Goal: Task Accomplishment & Management: Use online tool/utility

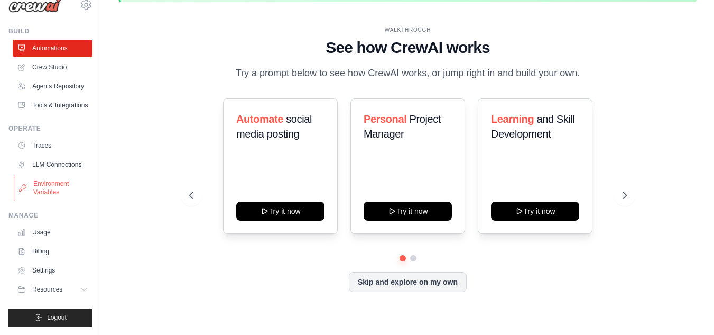
scroll to position [43, 0]
click at [43, 222] on div "Manage Usage Billing Settings Resources Documentation" at bounding box center [50, 254] width 84 height 87
click at [42, 227] on link "Usage" at bounding box center [54, 232] width 80 height 17
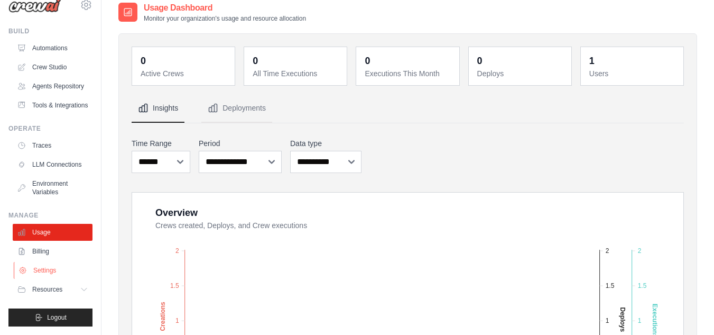
scroll to position [43, 0]
click at [42, 247] on link "Billing" at bounding box center [54, 251] width 80 height 17
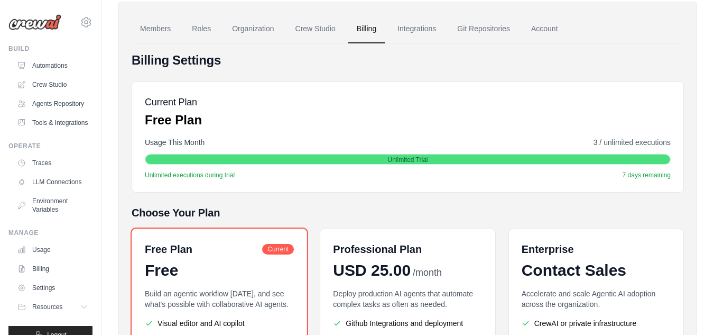
scroll to position [53, 0]
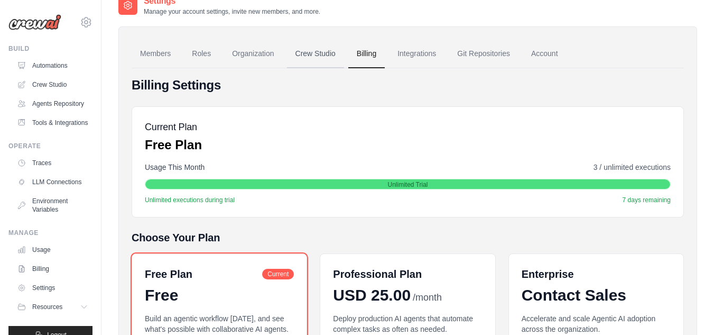
click at [318, 60] on link "Crew Studio" at bounding box center [315, 54] width 57 height 29
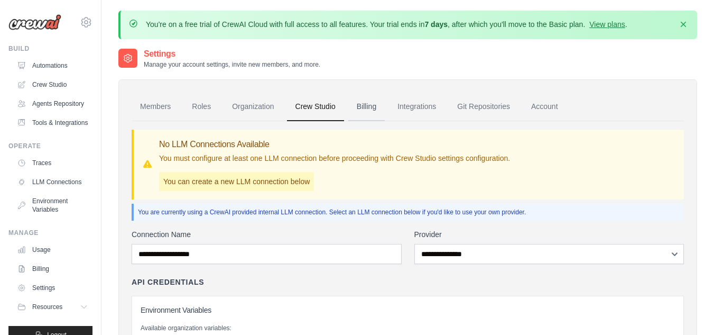
click at [367, 102] on link "Billing" at bounding box center [366, 106] width 36 height 29
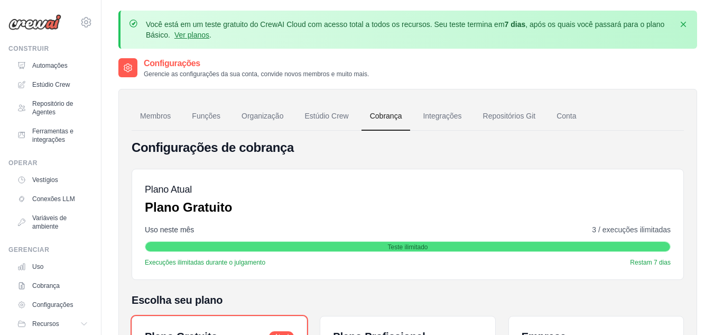
click at [373, 76] on div "Configurações Gerencie as configurações da sua conta, convide novos membros e m…" at bounding box center [407, 67] width 579 height 21
click at [202, 40] on p "Você está em um teste gratuito do CrewAI Cloud com acesso total a todos os recu…" at bounding box center [409, 29] width 526 height 21
click at [200, 36] on font "Ver planos" at bounding box center [191, 35] width 35 height 8
click at [196, 35] on font "Ver planos" at bounding box center [191, 35] width 35 height 8
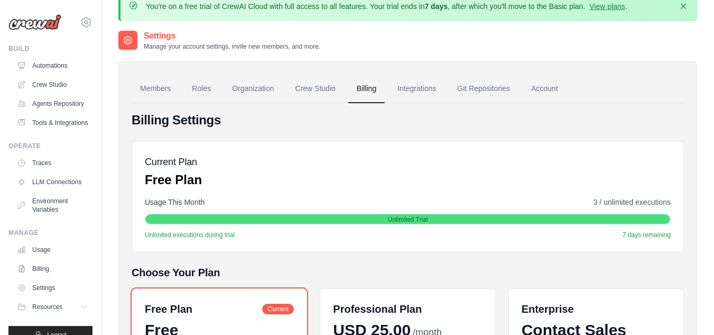
scroll to position [8, 0]
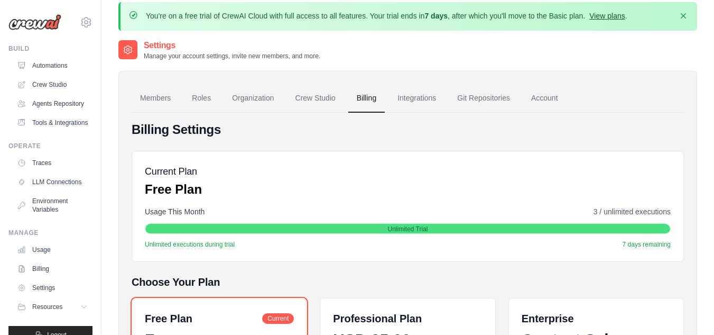
click at [604, 16] on link "View plans" at bounding box center [606, 16] width 35 height 8
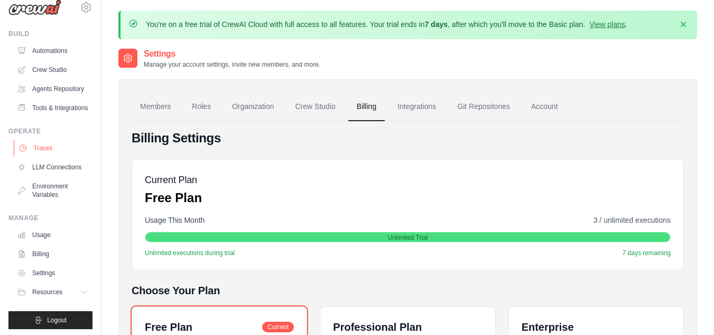
scroll to position [0, 0]
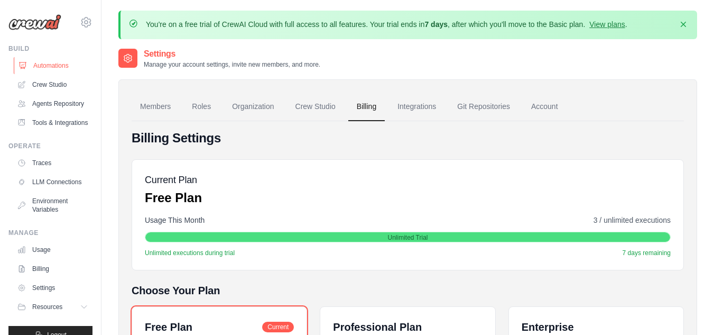
click at [46, 69] on link "Automations" at bounding box center [54, 65] width 80 height 17
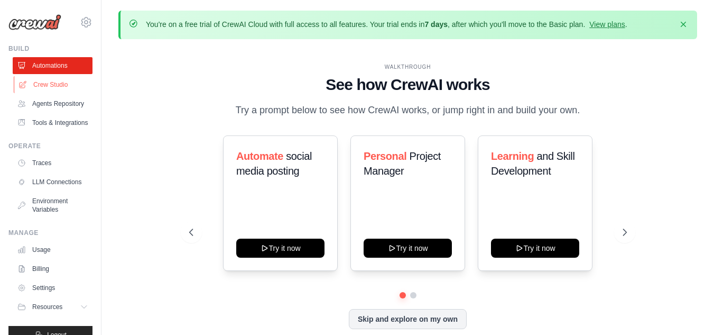
click at [43, 85] on link "Crew Studio" at bounding box center [54, 84] width 80 height 17
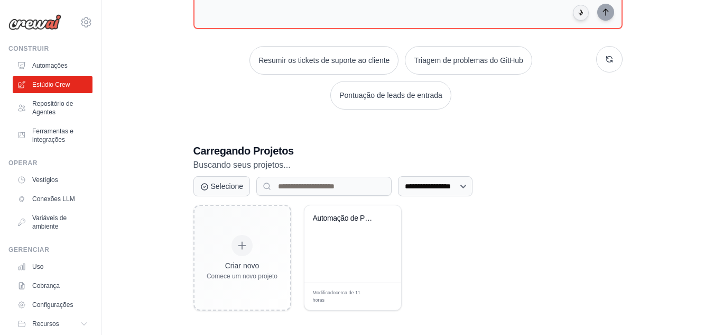
scroll to position [173, 0]
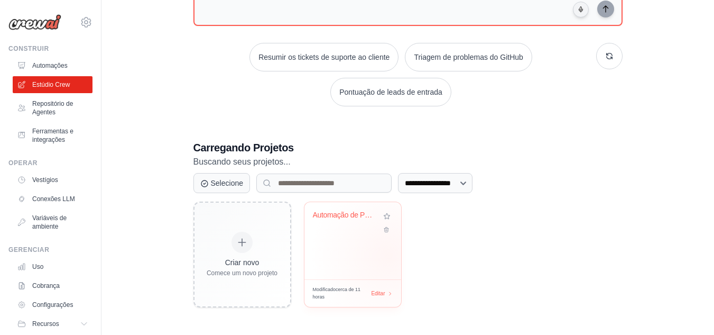
click at [388, 255] on div "Automação de Portal Web E-commerce" at bounding box center [352, 240] width 97 height 77
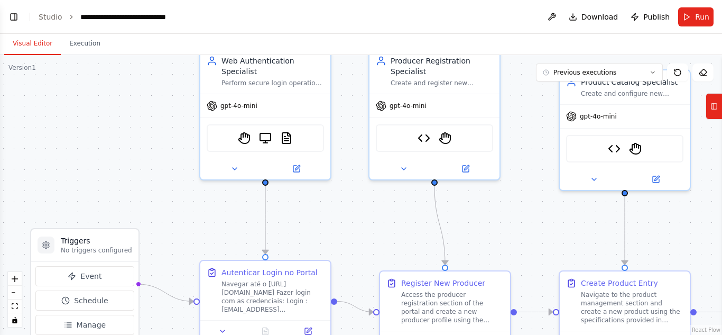
drag, startPoint x: 182, startPoint y: 221, endPoint x: 159, endPoint y: 172, distance: 54.1
click at [159, 172] on div ".deletable-edge-delete-btn { width: 20px; height: 20px; border: 0px solid #ffff…" at bounding box center [361, 195] width 722 height 280
click at [244, 103] on div "gpt-4o-mini" at bounding box center [265, 103] width 130 height 23
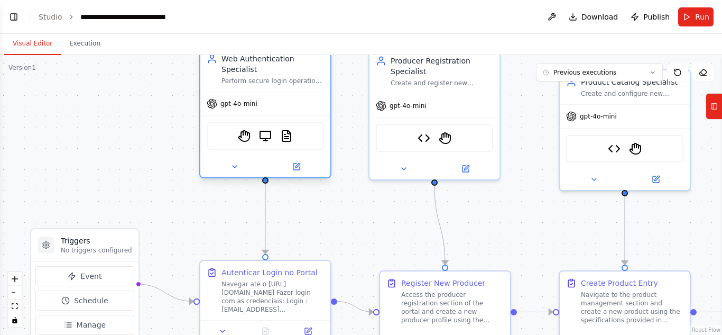
scroll to position [3854, 0]
click at [297, 163] on icon at bounding box center [296, 166] width 6 height 6
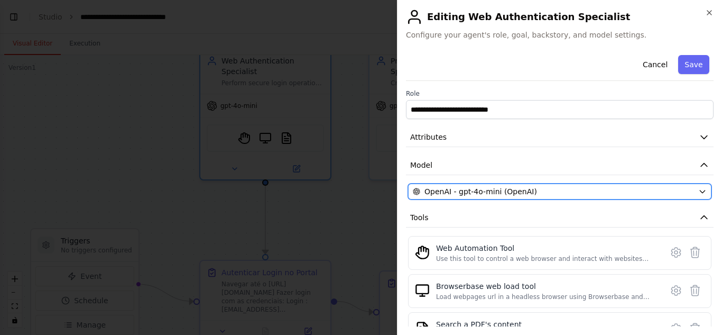
click at [480, 196] on span "OpenAI - gpt-4o-mini (OpenAI)" at bounding box center [480, 191] width 113 height 11
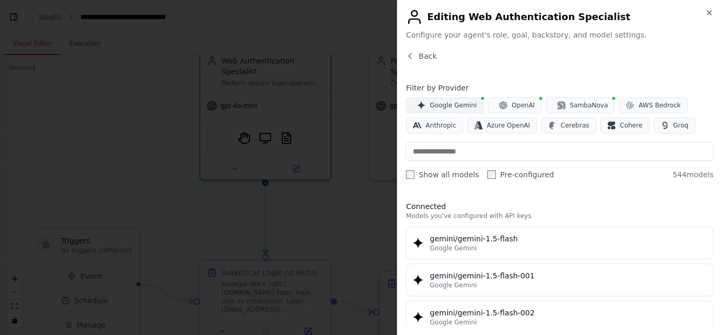
click at [456, 107] on span "Google Gemini" at bounding box center [453, 105] width 47 height 8
click at [457, 100] on button "Google Gemini" at bounding box center [445, 105] width 78 height 16
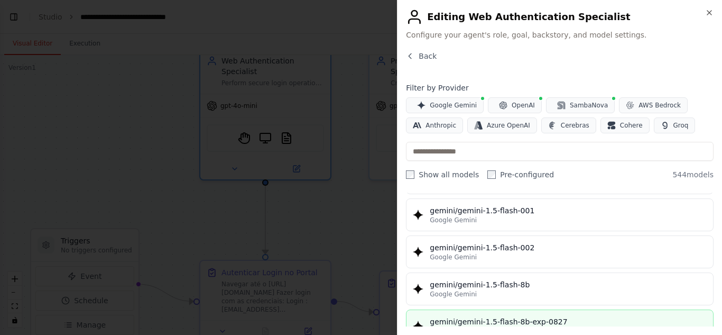
scroll to position [0, 0]
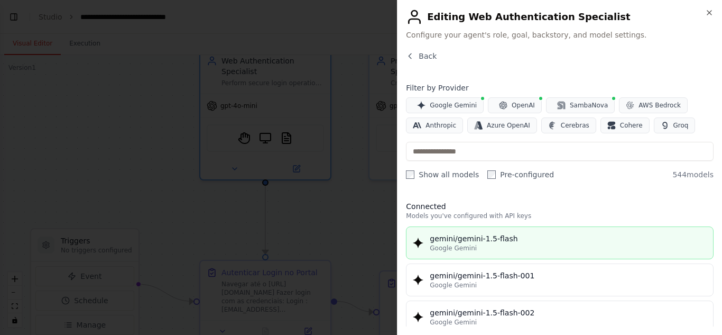
click at [508, 249] on div "Google Gemini" at bounding box center [568, 248] width 277 height 8
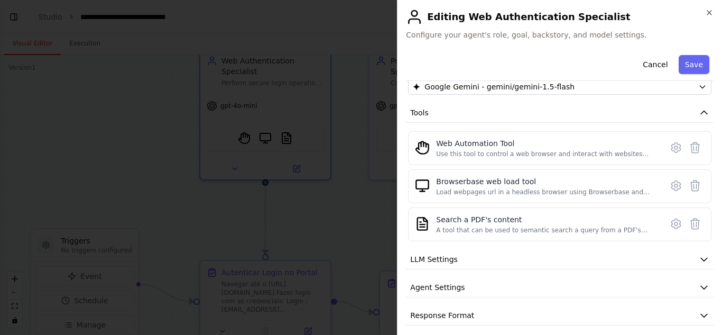
scroll to position [106, 0]
click at [670, 142] on icon at bounding box center [676, 146] width 13 height 13
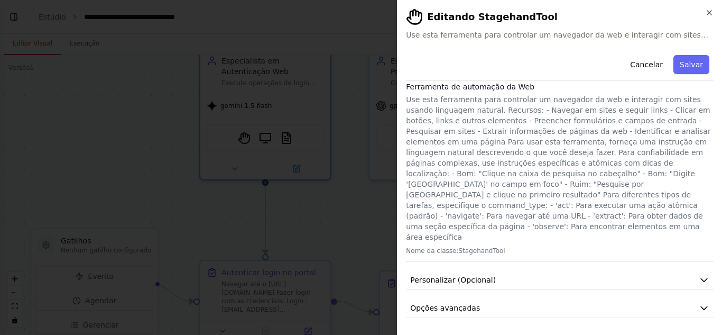
scroll to position [0, 0]
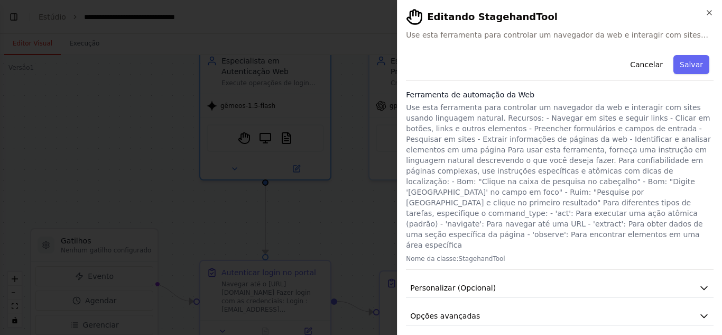
click at [562, 203] on font "Use esta ferramenta para controlar um navegador da web e interagir com sites us…" at bounding box center [558, 176] width 304 height 146
click at [471, 311] on font "Opções avançadas" at bounding box center [445, 315] width 70 height 8
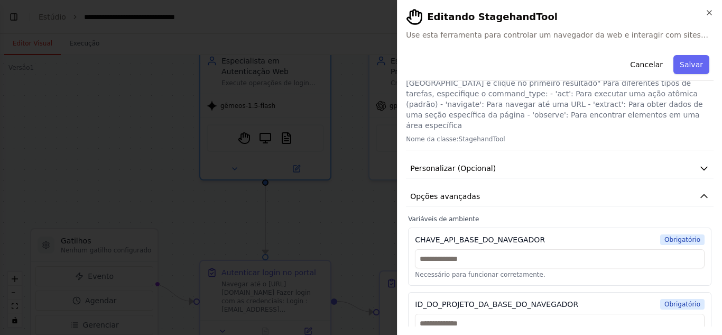
scroll to position [122, 0]
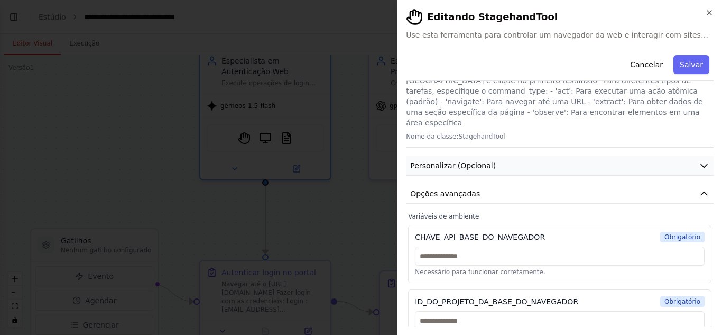
click at [523, 156] on button "Personalizar (Opcional)" at bounding box center [560, 166] width 308 height 20
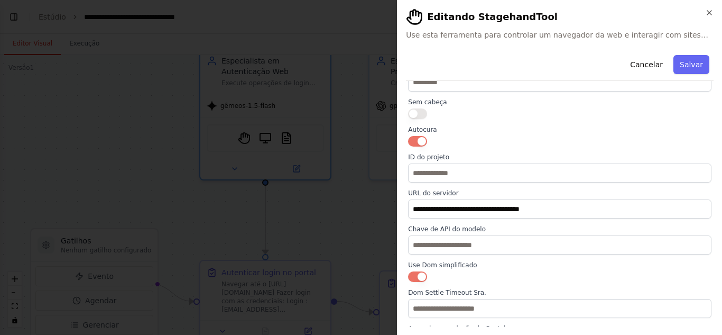
scroll to position [281, 0]
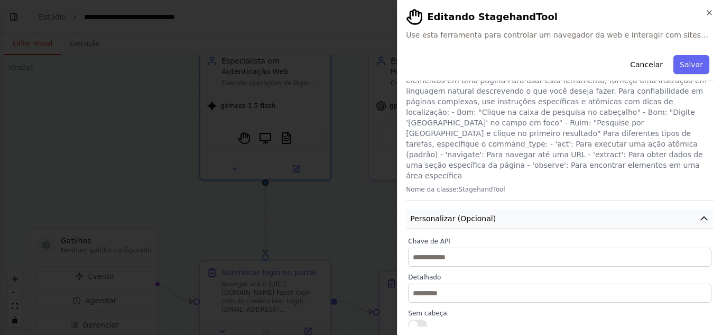
click at [567, 209] on button "Personalizar (Opcional)" at bounding box center [560, 219] width 308 height 20
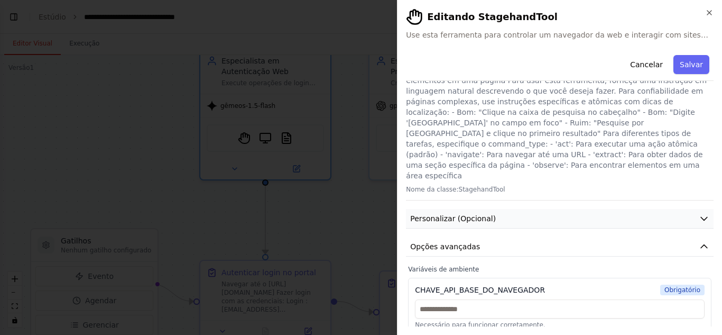
scroll to position [122, 0]
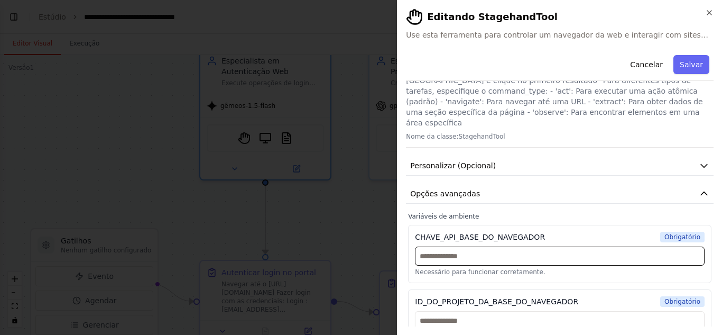
click at [508, 246] on input "text" at bounding box center [560, 255] width 290 height 19
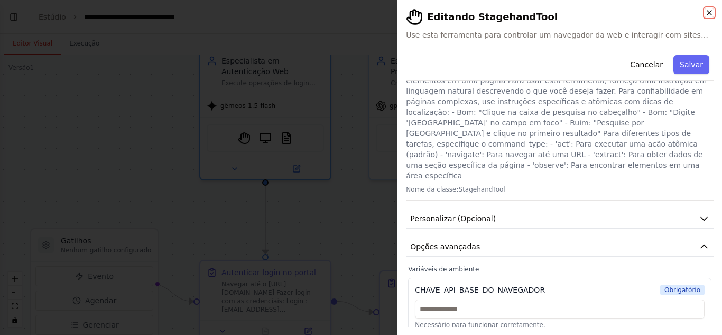
click at [711, 16] on icon "button" at bounding box center [709, 12] width 8 height 8
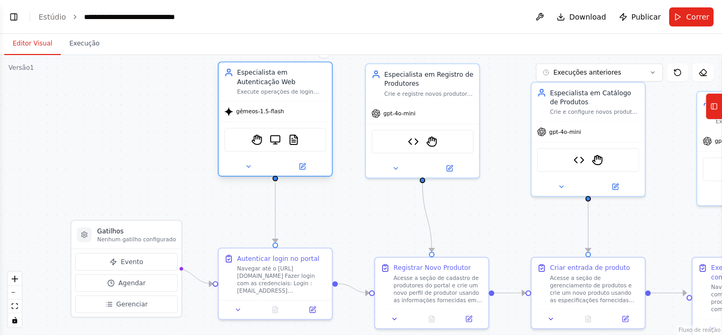
click at [273, 116] on div "gêmeos-1.5-flash" at bounding box center [254, 111] width 60 height 9
click at [299, 168] on icon at bounding box center [302, 166] width 7 height 7
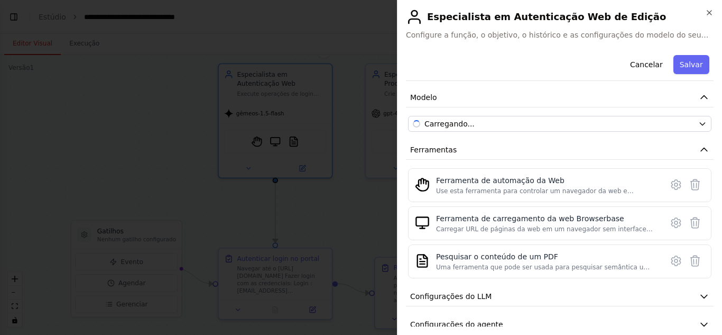
scroll to position [112, 0]
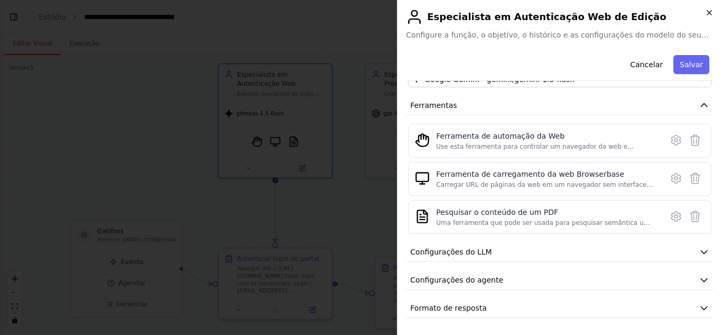
click at [705, 15] on icon "button" at bounding box center [709, 12] width 8 height 8
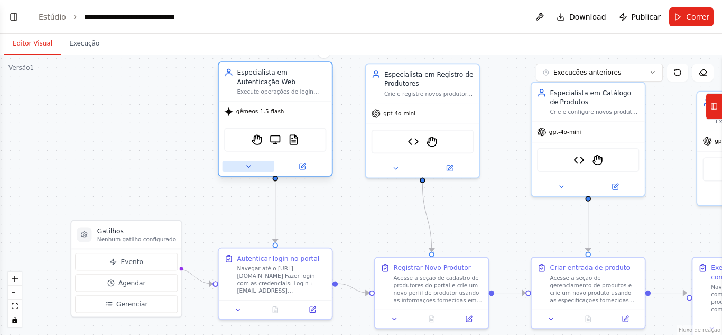
click at [247, 166] on icon at bounding box center [248, 166] width 4 height 2
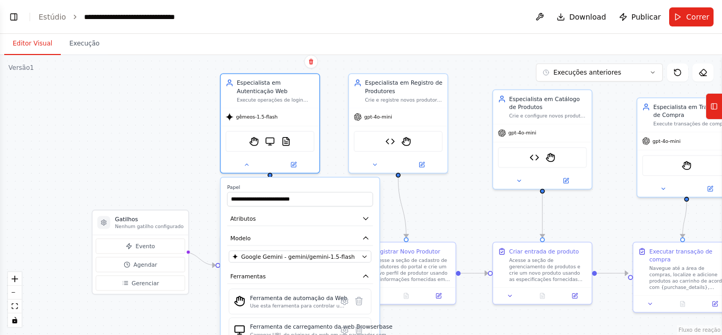
drag, startPoint x: 174, startPoint y: 194, endPoint x: 179, endPoint y: 161, distance: 33.1
click at [179, 161] on div ".deletable-edge-delete-btn { width: 20px; height: 20px; border: 0px solid #ffff…" at bounding box center [361, 195] width 722 height 280
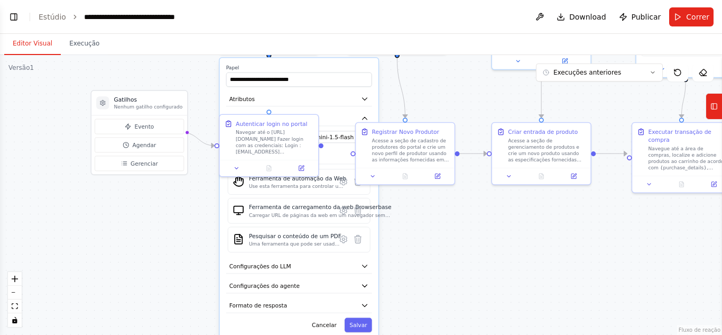
drag, startPoint x: 194, startPoint y: 196, endPoint x: 193, endPoint y: 72, distance: 123.7
click at [193, 72] on div ".deletable-edge-delete-btn { width: 20px; height: 20px; border: 0px solid #ffff…" at bounding box center [361, 195] width 722 height 280
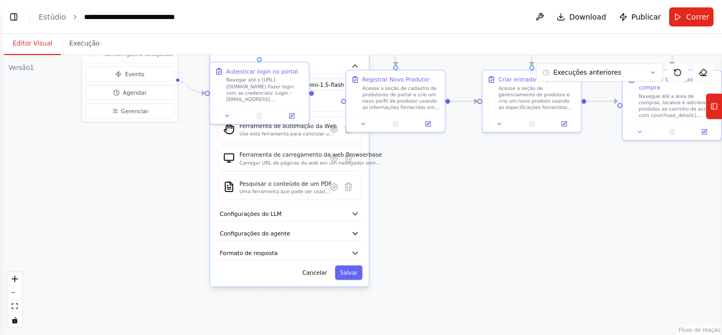
drag, startPoint x: 200, startPoint y: 276, endPoint x: 190, endPoint y: 228, distance: 49.0
click at [190, 228] on div ".deletable-edge-delete-btn { width: 20px; height: 20px; border: 0px solid #ffff…" at bounding box center [361, 195] width 722 height 280
click at [221, 249] on font "Formato de resposta" at bounding box center [249, 252] width 58 height 6
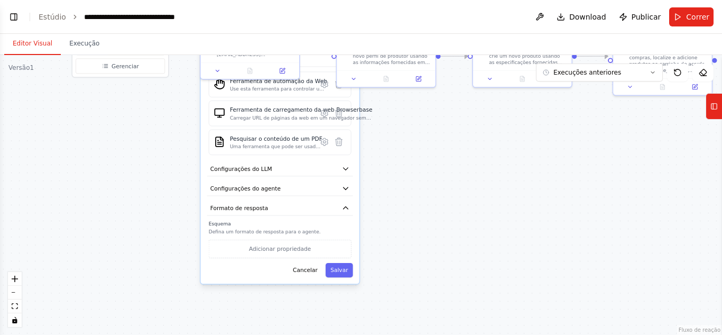
drag, startPoint x: 181, startPoint y: 236, endPoint x: 172, endPoint y: 191, distance: 45.9
click at [172, 191] on div ".deletable-edge-delete-btn { width: 20px; height: 20px; border: 0px solid #ffff…" at bounding box center [361, 195] width 722 height 280
click at [334, 211] on button "Formato de resposta" at bounding box center [280, 207] width 146 height 15
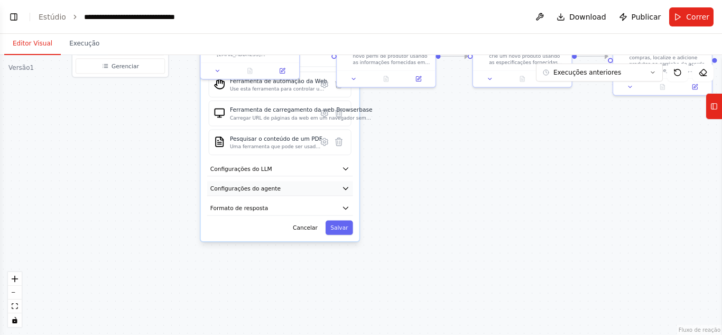
click at [336, 187] on button "Configurações do agente" at bounding box center [280, 188] width 146 height 15
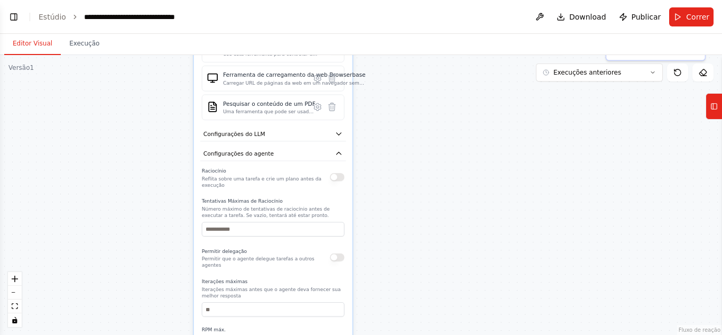
drag, startPoint x: 379, startPoint y: 227, endPoint x: 374, endPoint y: 202, distance: 25.4
click at [374, 202] on div ".deletable-edge-delete-btn { width: 20px; height: 20px; border: 0px solid #ffff…" at bounding box center [361, 195] width 722 height 280
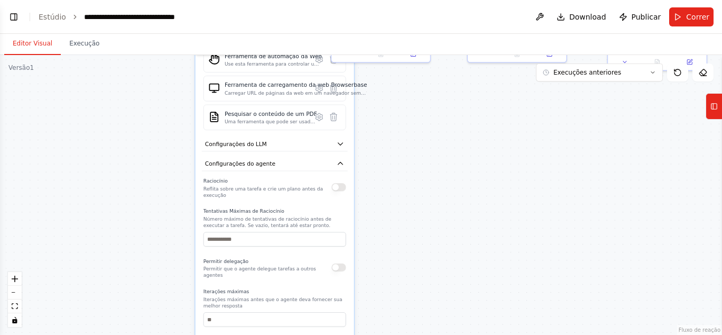
click at [548, 19] on button at bounding box center [539, 16] width 17 height 19
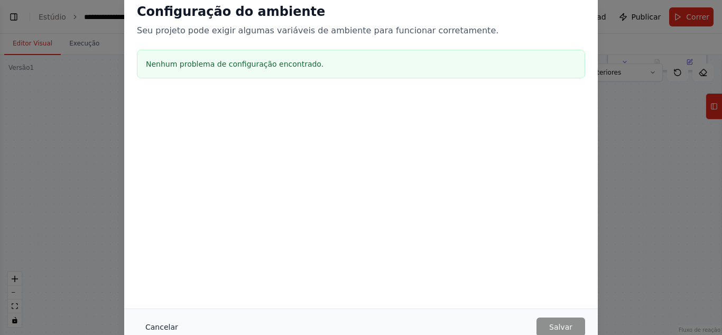
click at [143, 320] on button "Cancelar" at bounding box center [162, 326] width 50 height 19
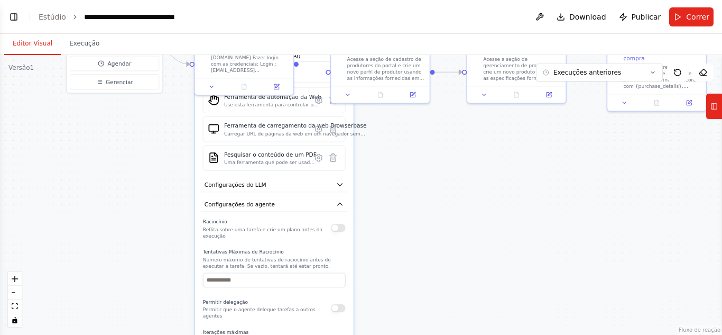
drag, startPoint x: 379, startPoint y: 206, endPoint x: 378, endPoint y: 247, distance: 40.7
click at [378, 247] on div ".deletable-edge-delete-btn { width: 20px; height: 20px; border: 0px solid #ffff…" at bounding box center [361, 195] width 722 height 280
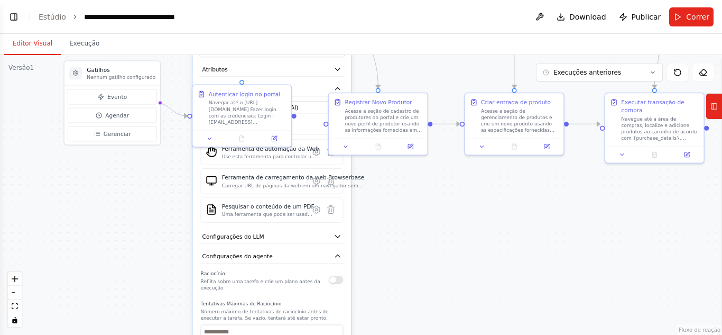
drag, startPoint x: 364, startPoint y: 172, endPoint x: 369, endPoint y: 222, distance: 51.0
click at [369, 222] on div ".deletable-edge-delete-btn { width: 20px; height: 20px; border: 0px solid #ffff…" at bounding box center [361, 195] width 722 height 280
click at [261, 159] on font "Use esta ferramenta para controlar um navegador da web e interagir com sites us…" at bounding box center [270, 246] width 97 height 185
click at [319, 151] on icon at bounding box center [316, 151] width 7 height 7
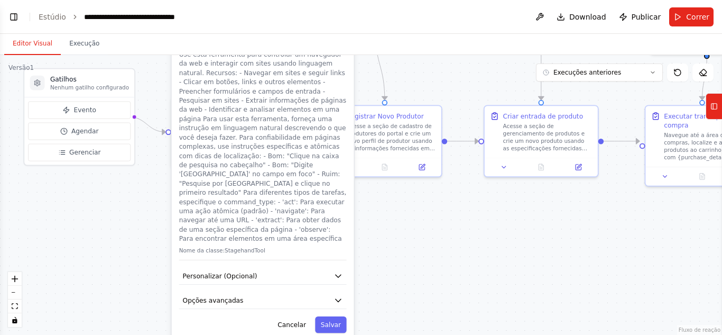
drag, startPoint x: 404, startPoint y: 189, endPoint x: 398, endPoint y: 217, distance: 28.5
click at [398, 217] on div ".deletable-edge-delete-btn { width: 20px; height: 20px; border: 0px solid #ffff…" at bounding box center [361, 195] width 722 height 280
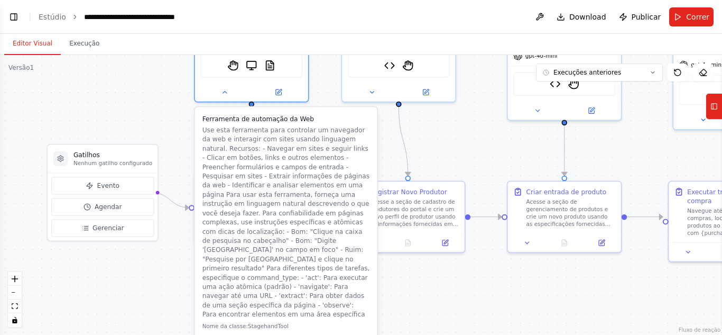
drag, startPoint x: 398, startPoint y: 217, endPoint x: 422, endPoint y: 292, distance: 79.1
click at [422, 292] on div ".deletable-edge-delete-btn { width: 20px; height: 20px; border: 0px solid #ffff…" at bounding box center [361, 195] width 722 height 280
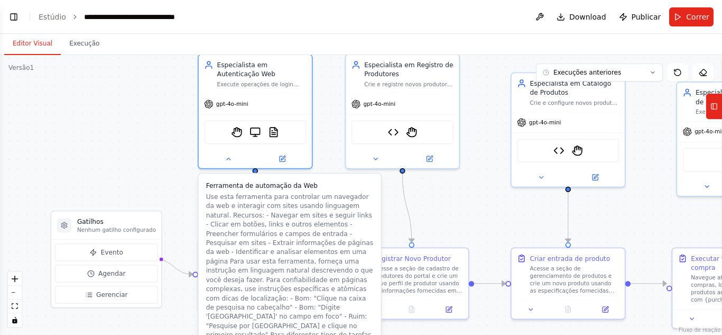
drag, startPoint x: 392, startPoint y: 138, endPoint x: 396, endPoint y: 205, distance: 66.7
click at [396, 205] on div ".deletable-edge-delete-btn { width: 20px; height: 20px; border: 0px solid #ffff…" at bounding box center [361, 195] width 722 height 280
click at [233, 111] on div "gpt-4o-mini" at bounding box center [255, 102] width 113 height 20
click at [283, 140] on div "Ferramenta de ajudante de palco Ferramenta de Carregamento da Base do Navegador…" at bounding box center [255, 130] width 102 height 24
click at [273, 132] on img at bounding box center [273, 130] width 11 height 11
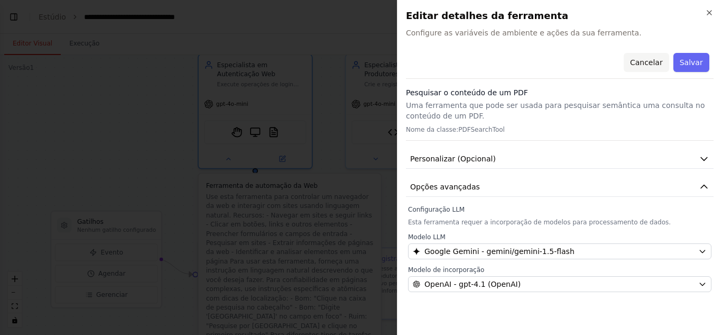
click at [662, 55] on button "Cancelar" at bounding box center [646, 62] width 45 height 19
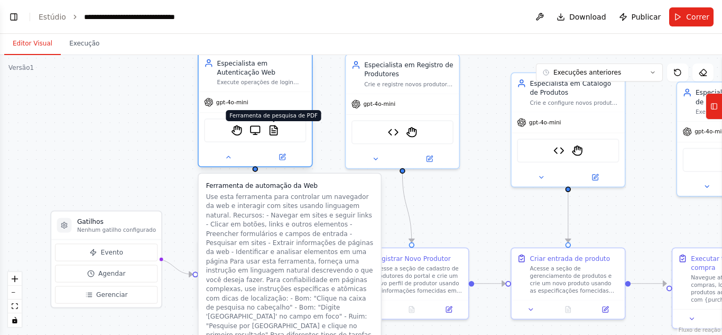
click at [271, 135] on img at bounding box center [273, 130] width 11 height 11
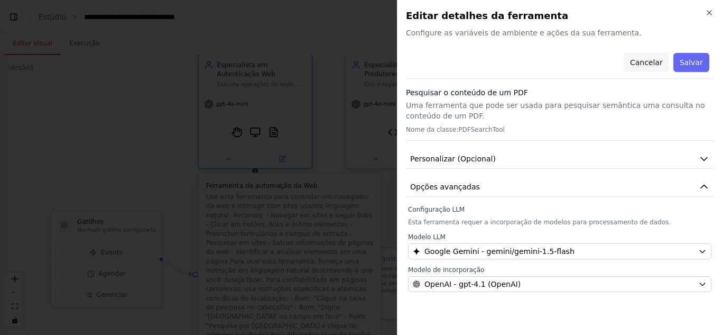
click at [654, 62] on font "Cancelar" at bounding box center [646, 62] width 33 height 8
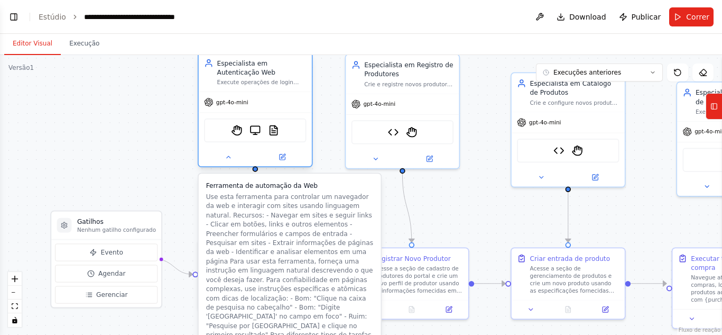
drag, startPoint x: 281, startPoint y: 135, endPoint x: 264, endPoint y: 135, distance: 17.4
click at [264, 134] on div "Ferramenta de ajudante de palco Ferramenta de Carregamento da Base do Navegador…" at bounding box center [255, 130] width 102 height 24
click at [281, 154] on icon at bounding box center [282, 156] width 5 height 5
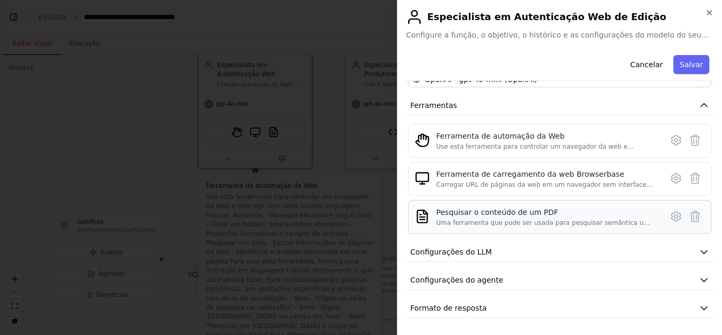
click at [627, 216] on div "Pesquisar o conteúdo de um PDF" at bounding box center [546, 212] width 220 height 11
click at [590, 217] on div "Pesquisar o conteúdo de um PDF" at bounding box center [546, 212] width 220 height 11
click at [691, 218] on icon at bounding box center [695, 216] width 9 height 11
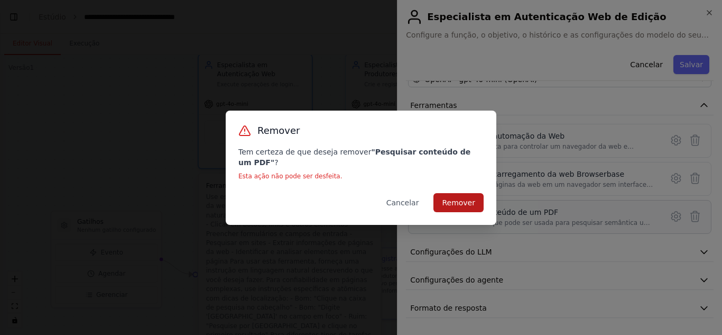
click at [472, 198] on font "Remover" at bounding box center [458, 202] width 33 height 8
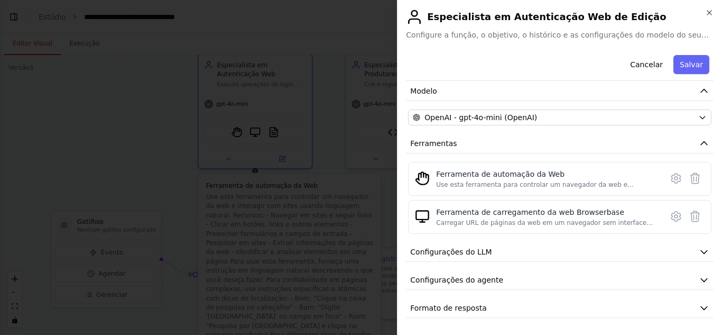
scroll to position [74, 0]
click at [670, 217] on icon at bounding box center [676, 216] width 13 height 13
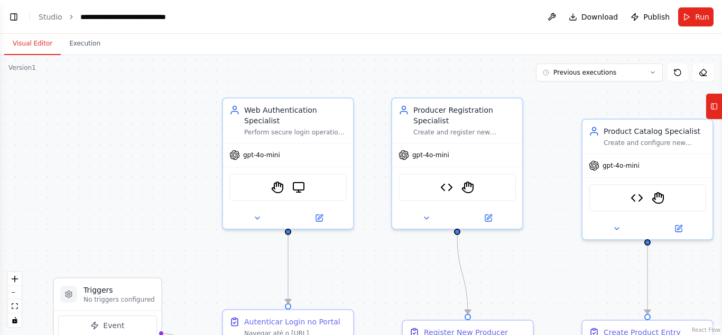
scroll to position [3854, 0]
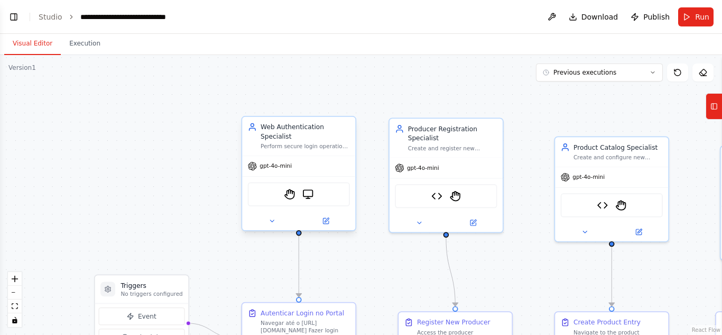
click at [311, 211] on div at bounding box center [298, 220] width 113 height 18
click at [304, 191] on div "StagehandTool BrowserbaseLoadTool" at bounding box center [299, 194] width 102 height 24
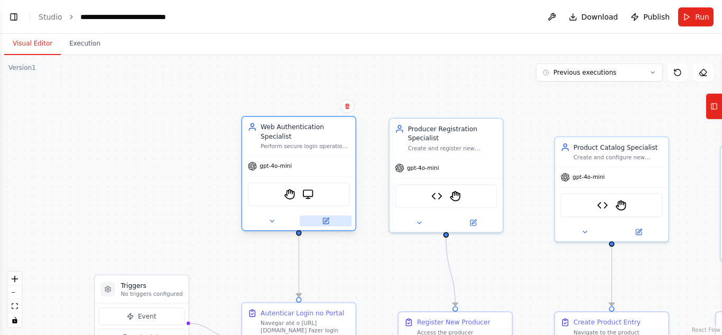
click at [327, 217] on button at bounding box center [326, 220] width 52 height 11
click at [624, 76] on button "Previous executions" at bounding box center [599, 72] width 127 height 18
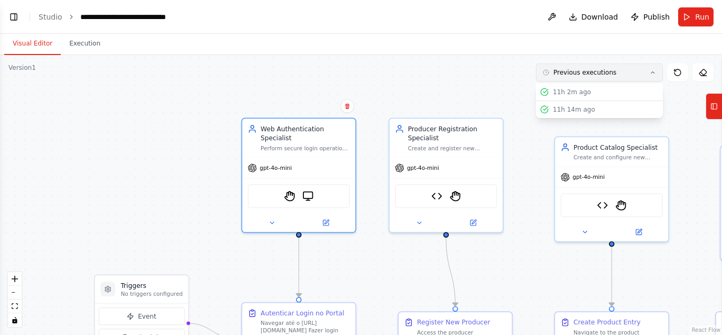
click at [624, 76] on button "Previous executions" at bounding box center [599, 72] width 127 height 18
click at [720, 114] on button "Tools" at bounding box center [713, 106] width 16 height 26
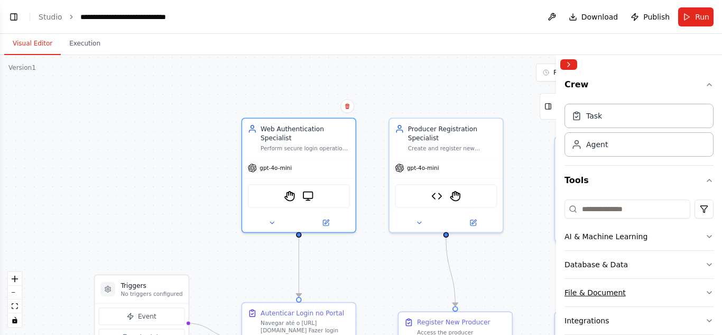
scroll to position [131, 0]
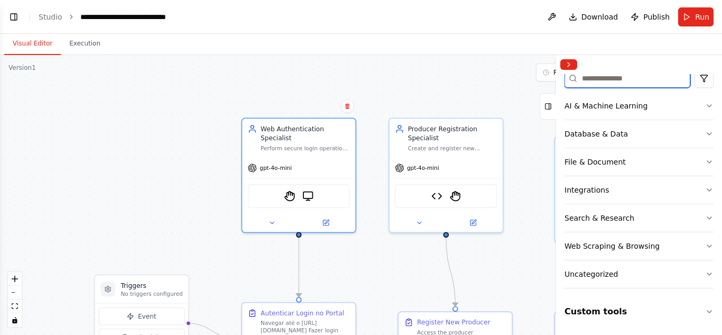
click at [599, 76] on input at bounding box center [627, 78] width 126 height 19
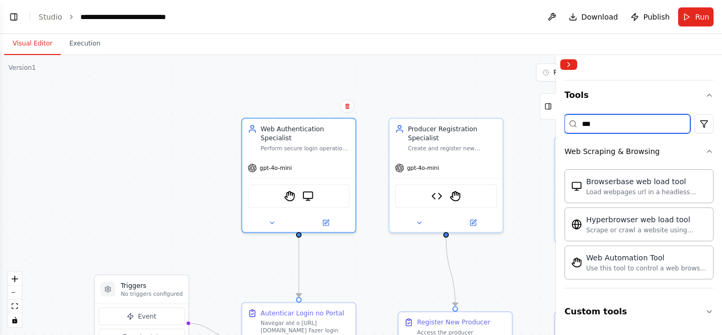
scroll to position [85, 0]
type input "*******"
click at [486, 47] on div "Visual Editor Execution" at bounding box center [361, 44] width 722 height 21
